Goal: Check status: Check status

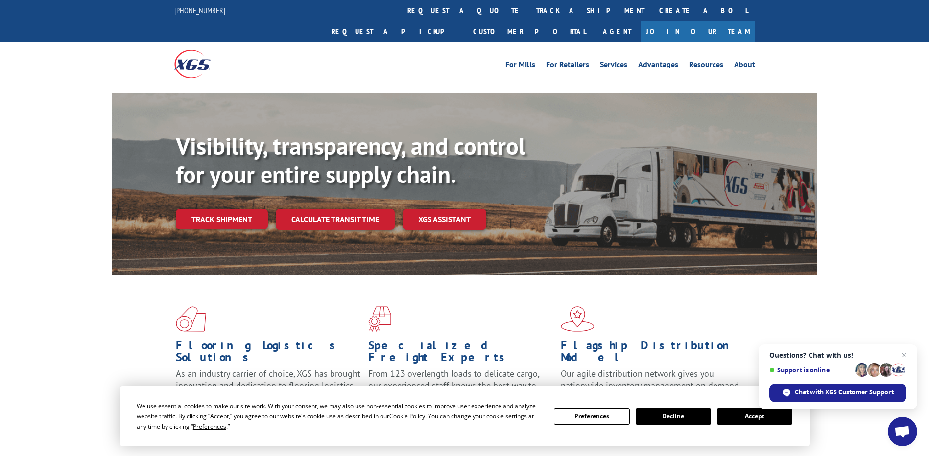
click at [732, 417] on button "Accept" at bounding box center [754, 416] width 75 height 17
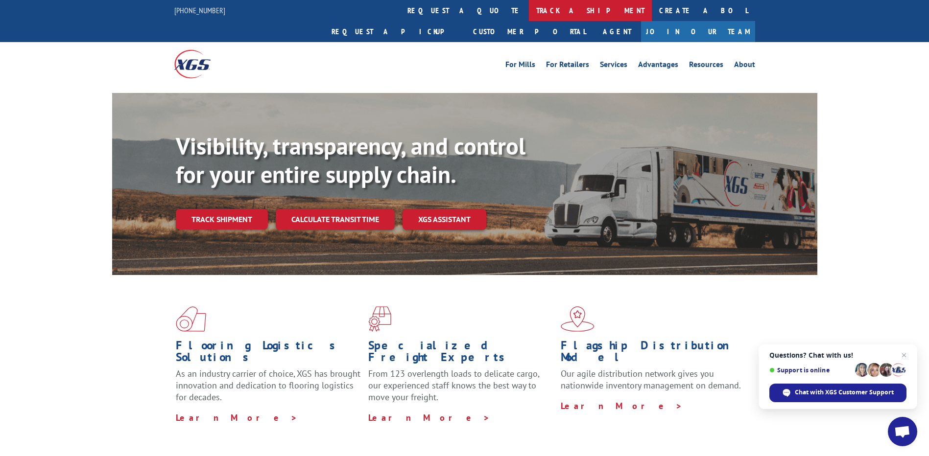
click at [529, 14] on link "track a shipment" at bounding box center [590, 10] width 123 height 21
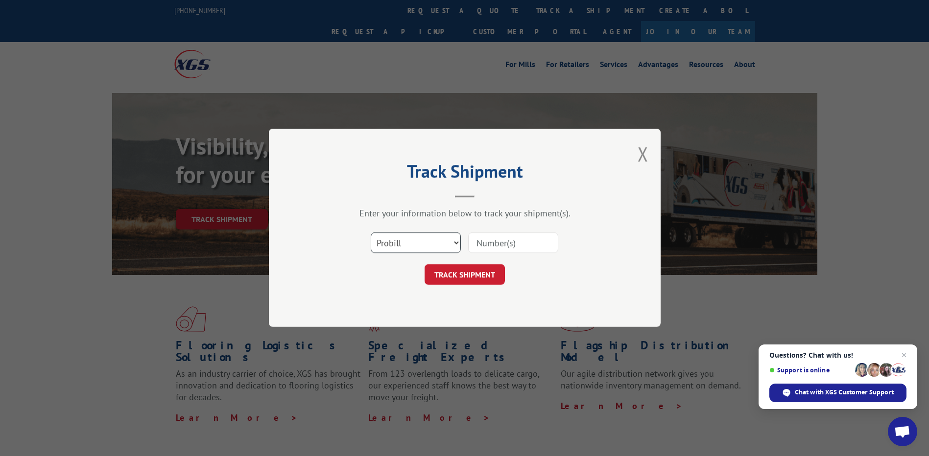
click at [431, 238] on select "Select category... Probill BOL PO" at bounding box center [416, 243] width 90 height 21
select select "po"
click at [371, 233] on select "Select category... Probill BOL PO" at bounding box center [416, 243] width 90 height 21
click at [496, 243] on input at bounding box center [513, 243] width 90 height 21
paste input "41532457"
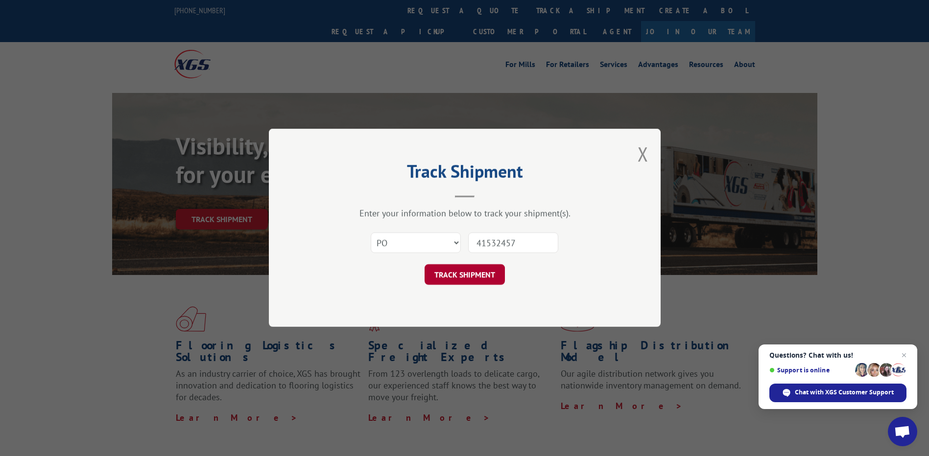
type input "41532457"
click at [476, 278] on button "TRACK SHIPMENT" at bounding box center [465, 275] width 80 height 21
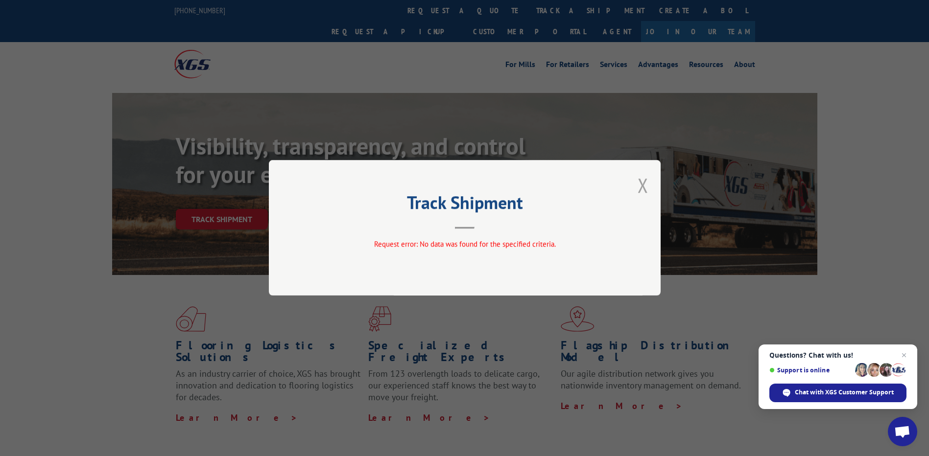
click at [642, 187] on button "Close modal" at bounding box center [643, 185] width 11 height 26
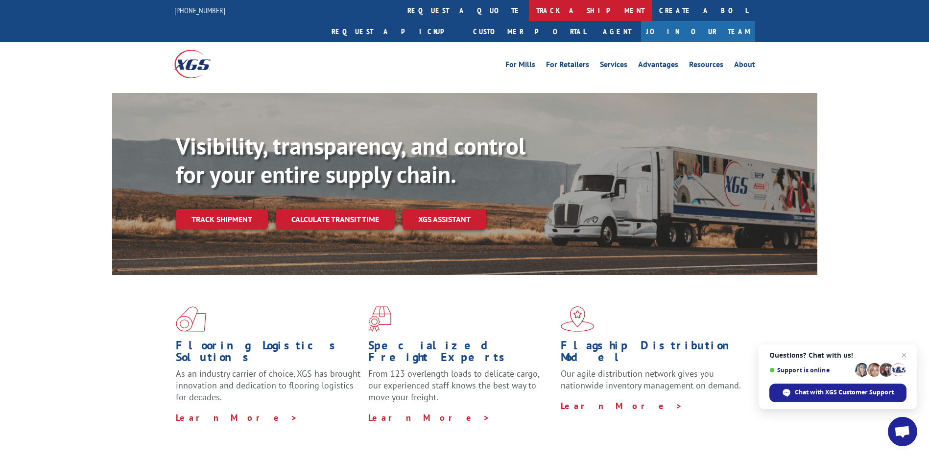
click at [529, 0] on link "track a shipment" at bounding box center [590, 10] width 123 height 21
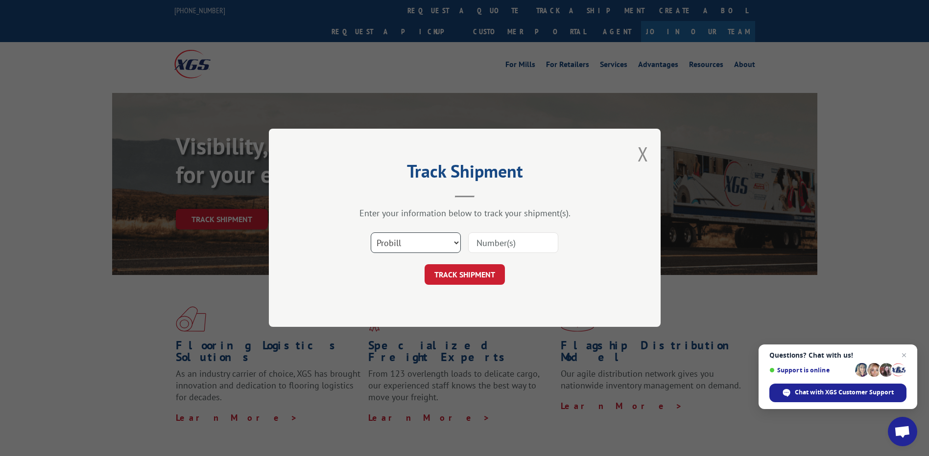
click at [424, 250] on select "Select category... Probill BOL PO" at bounding box center [416, 243] width 90 height 21
select select "po"
click at [371, 233] on select "Select category... Probill BOL PO" at bounding box center [416, 243] width 90 height 21
click at [484, 251] on input at bounding box center [513, 243] width 90 height 21
paste input "41532457"
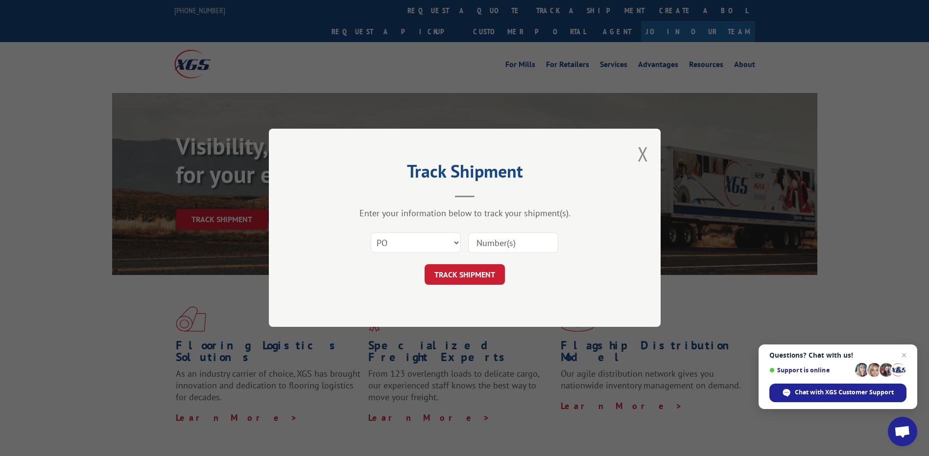
type input "41532457"
click button "TRACK SHIPMENT" at bounding box center [465, 275] width 80 height 21
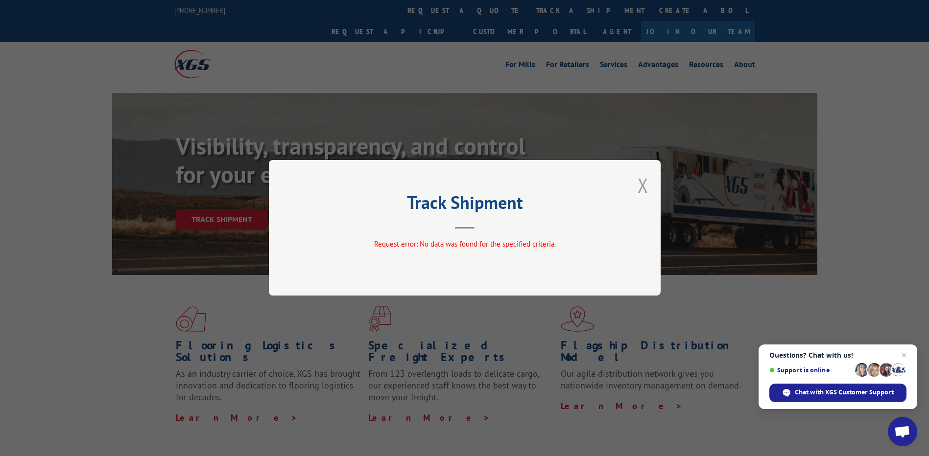
click at [640, 185] on button "Close modal" at bounding box center [643, 185] width 11 height 26
